Goal: Information Seeking & Learning: Check status

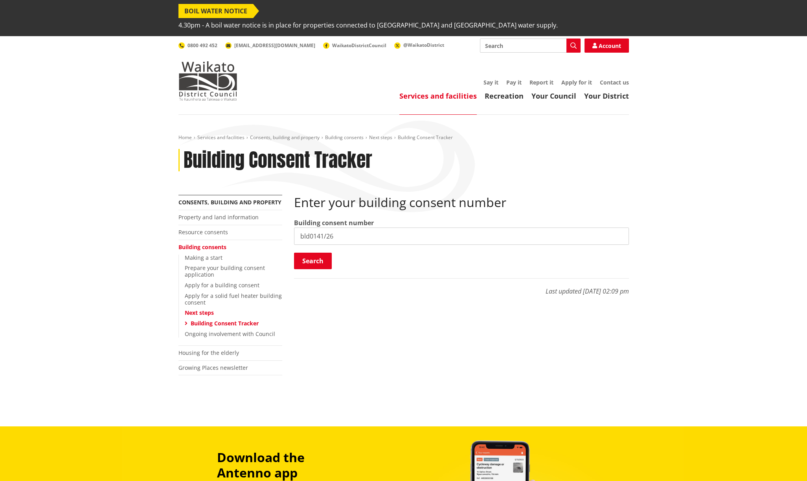
type input "bld0141/26"
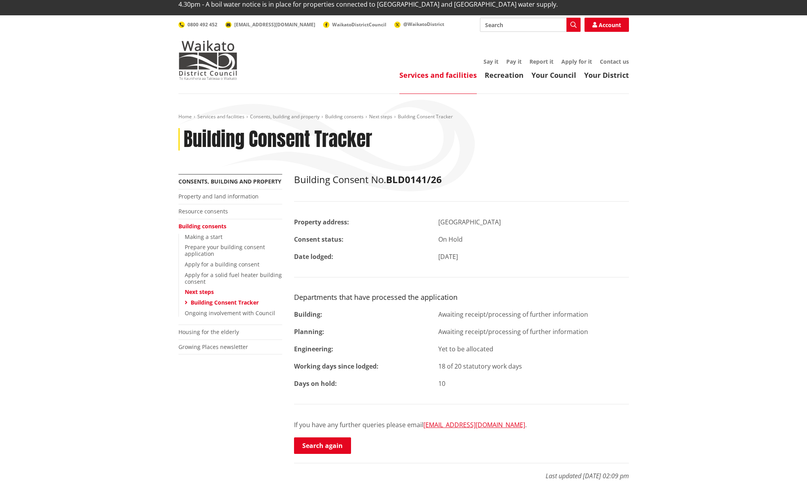
scroll to position [39, 0]
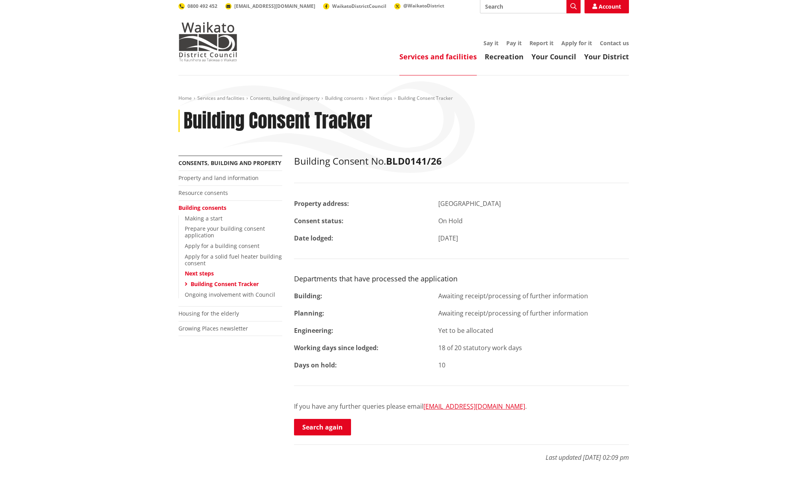
click at [444, 360] on div "10" at bounding box center [533, 364] width 202 height 9
click at [31, 59] on header "Toggle search Toggle navigation Services and facilities Recreation Your Council…" at bounding box center [403, 36] width 807 height 79
